Goal: Information Seeking & Learning: Learn about a topic

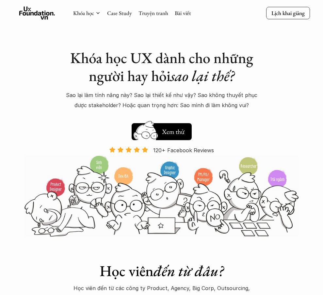
drag, startPoint x: 253, startPoint y: 0, endPoint x: 49, endPoint y: 130, distance: 241.7
click at [37, 124] on div "Khóa học UX dành cho những người hay hỏi sao lại thế? Sao lại làm tính năng này…" at bounding box center [161, 118] width 323 height 237
click at [182, 132] on h5 "Xem thử" at bounding box center [173, 131] width 24 height 9
click at [163, 130] on img at bounding box center [145, 142] width 35 height 30
click at [161, 139] on img at bounding box center [145, 142] width 35 height 30
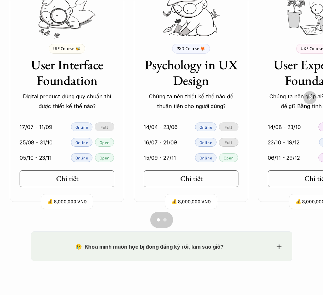
scroll to position [490, 0]
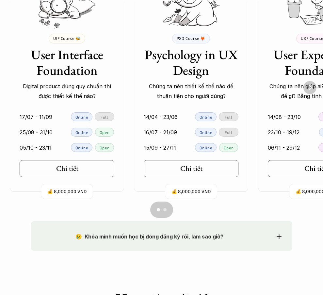
click at [312, 93] on img "Next" at bounding box center [310, 87] width 13 height 13
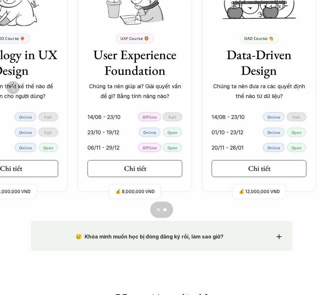
scroll to position [0, 183]
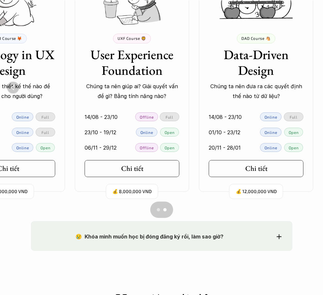
click at [14, 85] on img "Previous" at bounding box center [13, 87] width 12 height 12
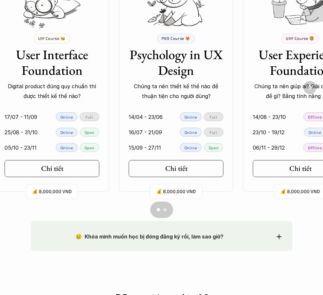
scroll to position [0, 0]
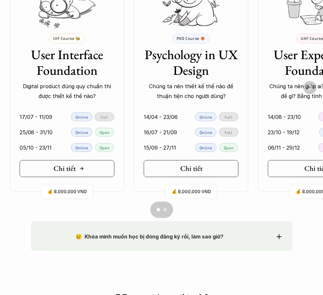
click at [69, 169] on h5 "Chi tiết" at bounding box center [65, 168] width 22 height 8
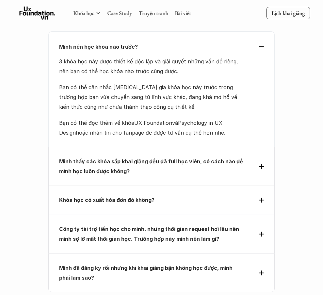
scroll to position [2255, 0]
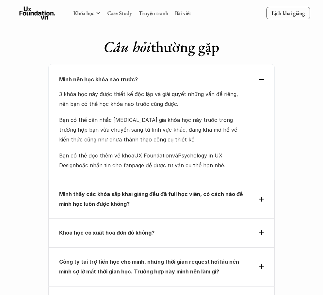
click at [264, 64] on div "Mình nên học khóa nào trước? 3 khóa học này được thiết kế độc lập và giải quyết…" at bounding box center [161, 121] width 226 height 115
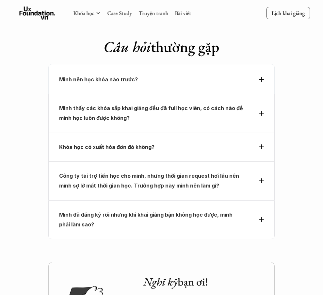
click at [258, 103] on div "Mình thấy các khóa sắp khai giảng đều đã full học viên, có cách nào để mình học…" at bounding box center [161, 113] width 205 height 20
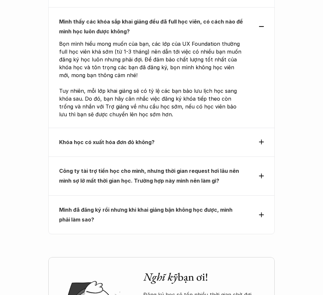
scroll to position [2353, 0]
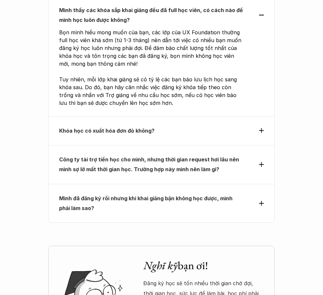
click at [219, 126] on p "Khóa học có xuất hóa đơn đỏ không?" at bounding box center [151, 131] width 184 height 10
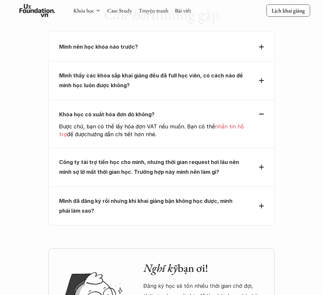
scroll to position [2320, 0]
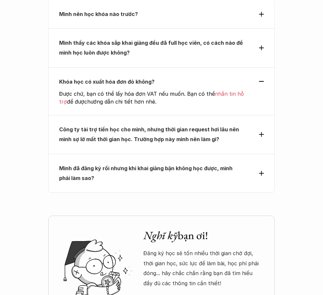
click at [236, 125] on p "Công ty tài trợ tiền học cho mình, nhưng thời gian request hơi lâu nên mình sợ …" at bounding box center [151, 135] width 184 height 20
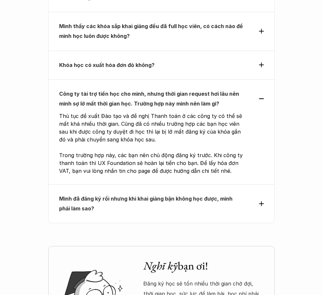
scroll to position [2353, 0]
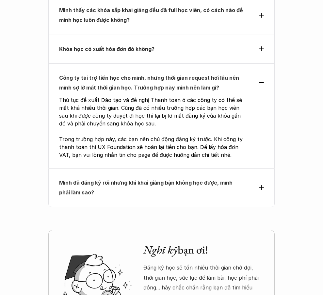
click at [216, 178] on p "Mình đã đăng ký rồi nhưng khi khai giảng bận không học được, mình phải làm sao?" at bounding box center [151, 188] width 184 height 20
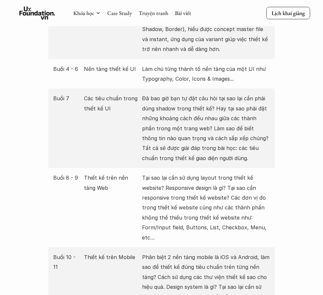
scroll to position [1014, 0]
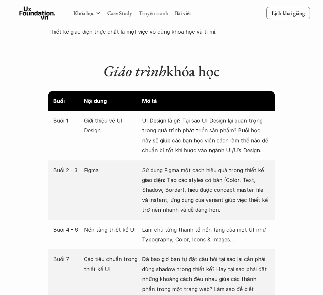
click at [159, 11] on link "Truyện tranh" at bounding box center [154, 12] width 30 height 7
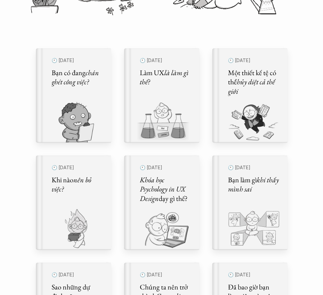
scroll to position [163, 0]
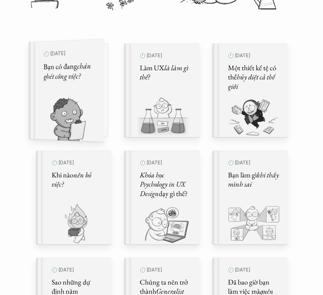
click at [84, 107] on img at bounding box center [61, 119] width 67 height 45
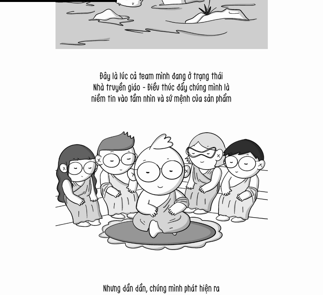
scroll to position [3235, 0]
